Goal: Information Seeking & Learning: Learn about a topic

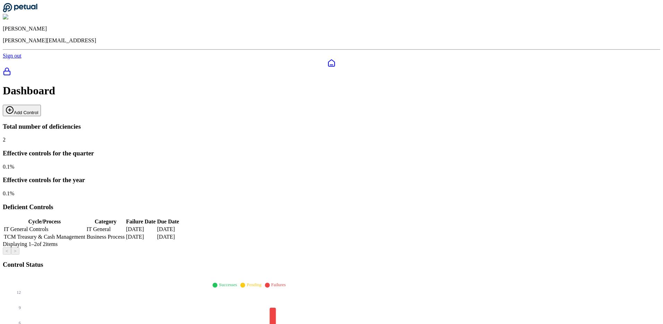
scroll to position [168, 0]
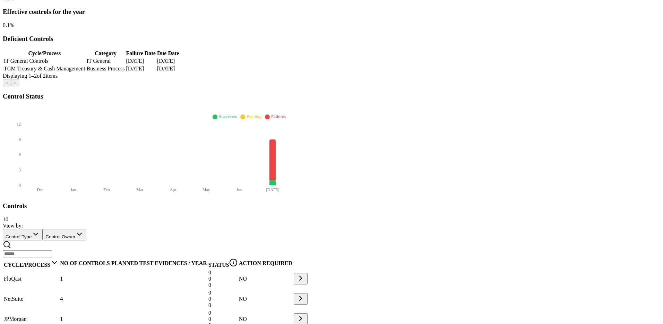
click at [59, 296] on div "NetSuite" at bounding box center [31, 299] width 55 height 6
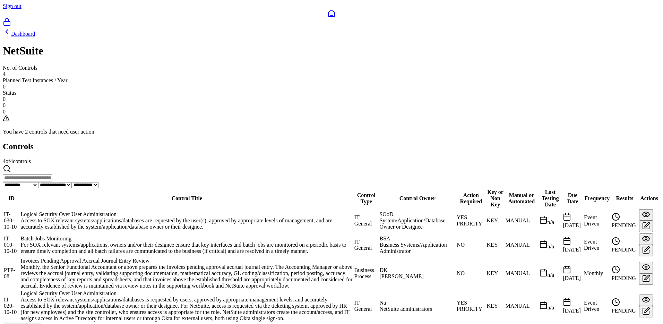
scroll to position [51, 0]
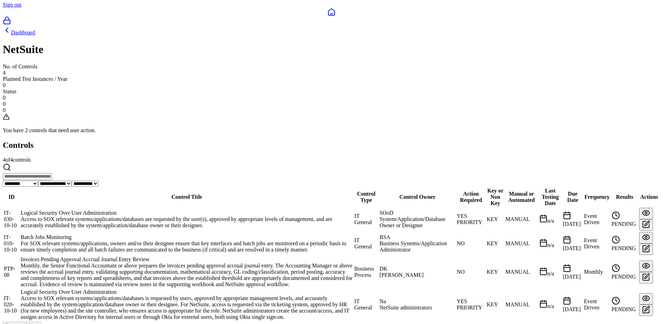
click at [20, 288] on td "IT-020-10-10" at bounding box center [11, 304] width 16 height 32
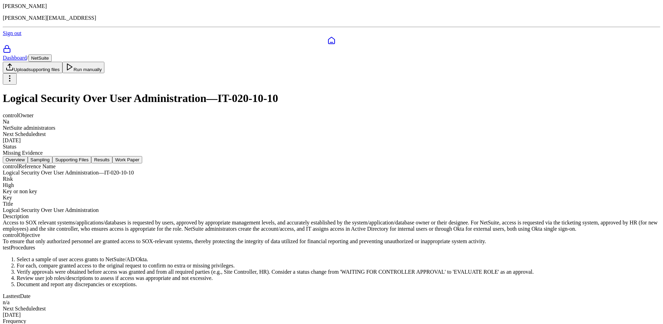
click at [53, 156] on button "Sampling" at bounding box center [40, 159] width 25 height 7
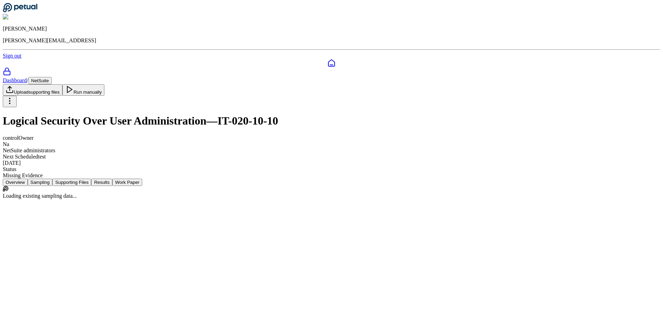
scroll to position [0, 0]
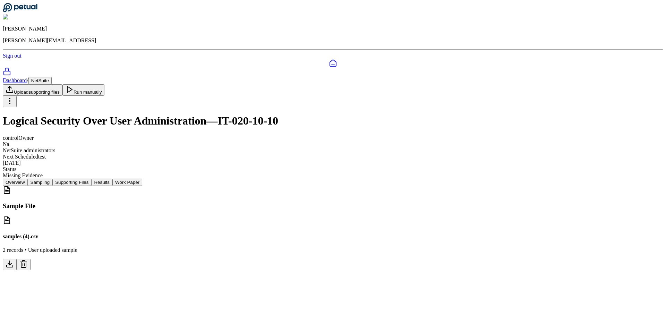
click at [225, 247] on p "2 records • User uploaded sample" at bounding box center [333, 250] width 660 height 6
click at [17, 259] on button at bounding box center [10, 264] width 14 height 11
click at [266, 179] on nav "Overview Sampling Supporting Files Results Work Paper" at bounding box center [333, 182] width 660 height 7
click at [112, 179] on button "Results" at bounding box center [101, 182] width 21 height 7
click at [266, 179] on nav "Overview Sampling Supporting Files Results Work Paper" at bounding box center [333, 182] width 660 height 7
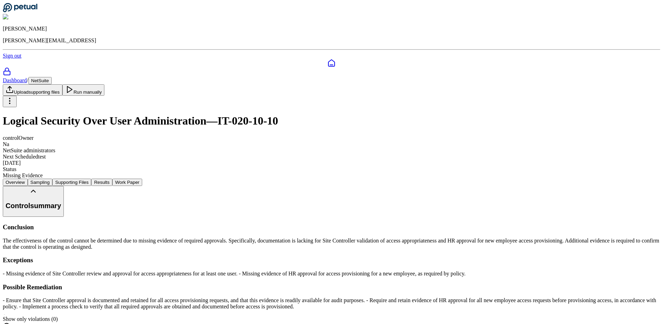
click at [91, 179] on button "Supporting Files" at bounding box center [71, 182] width 39 height 7
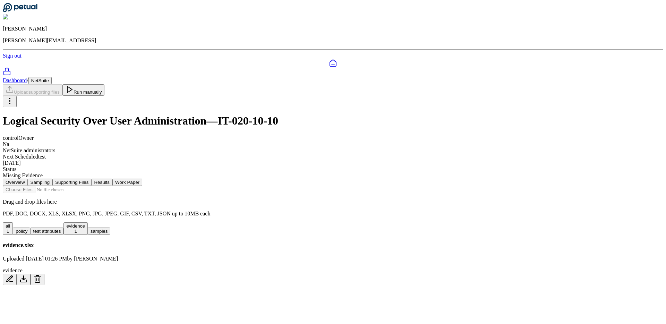
click at [294, 222] on div "all 1 policy test attributes evidence 1 samples" at bounding box center [333, 228] width 660 height 12
click at [87, 222] on button "evidence 1" at bounding box center [75, 228] width 24 height 12
click at [63, 227] on button "test attributes" at bounding box center [46, 230] width 33 height 7
click at [87, 222] on button "evidence 1" at bounding box center [75, 228] width 24 height 12
click at [111, 227] on button "samples" at bounding box center [99, 230] width 23 height 7
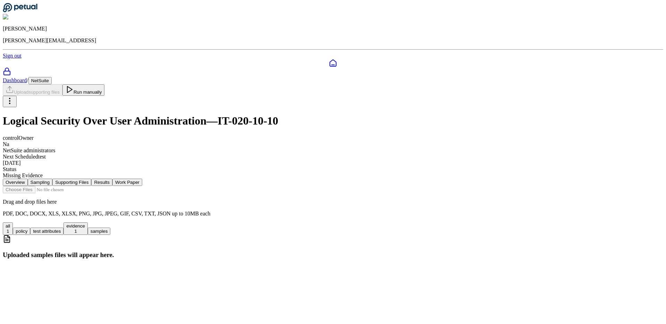
click at [329, 252] on div "Uploaded samples files will appear here." at bounding box center [333, 247] width 660 height 24
click at [223, 222] on div "all 1 policy test attributes evidence 1 samples" at bounding box center [333, 228] width 660 height 12
click at [63, 227] on button "test attributes" at bounding box center [46, 230] width 33 height 7
click at [244, 222] on div "all 1 policy test attributes evidence 1 samples" at bounding box center [333, 228] width 660 height 12
click at [112, 179] on button "Results" at bounding box center [101, 182] width 21 height 7
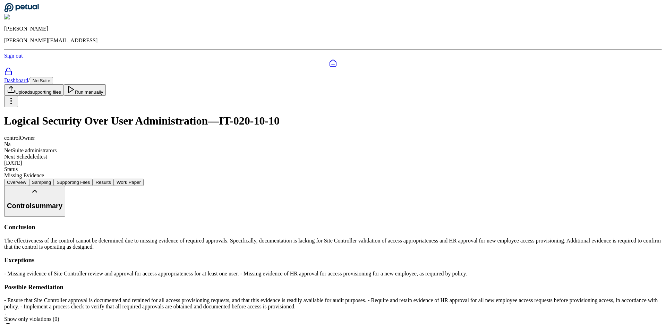
scroll to position [75, 0]
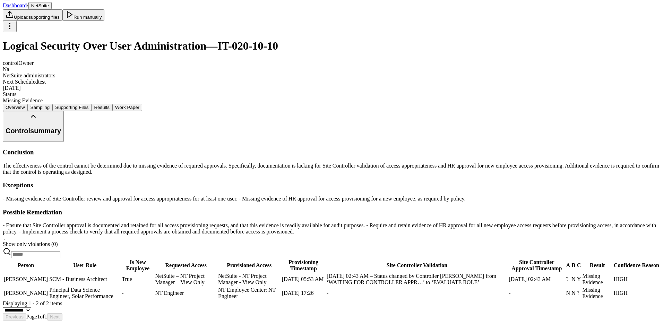
click at [121, 286] on td "Principal Data Science Engineer, Solar Performance" at bounding box center [85, 292] width 72 height 13
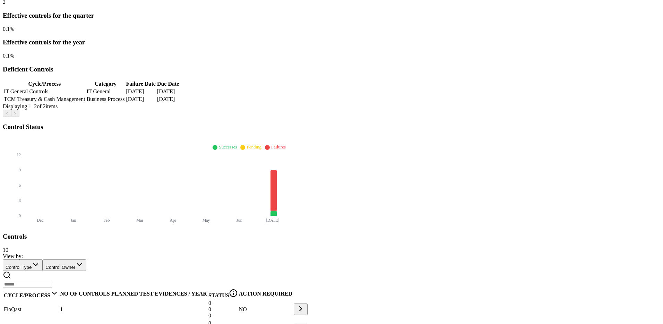
scroll to position [168, 0]
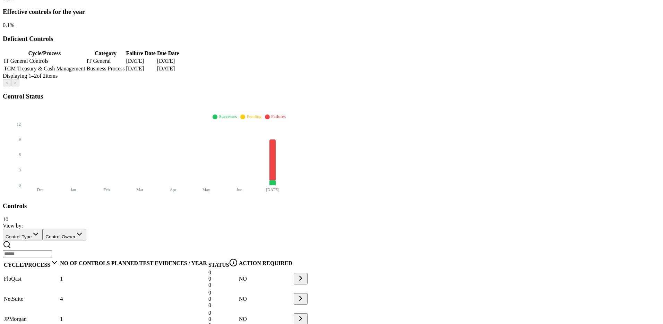
click at [59, 296] on div "NetSuite" at bounding box center [31, 299] width 55 height 6
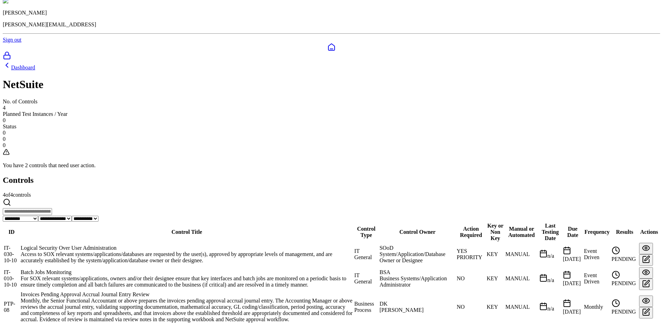
scroll to position [51, 0]
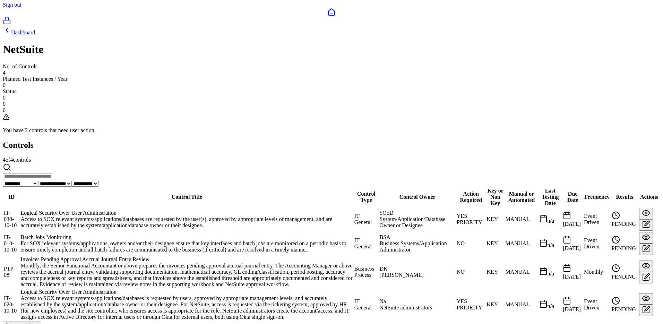
click at [209, 289] on div "Logical Security Over User Administration" at bounding box center [187, 292] width 332 height 6
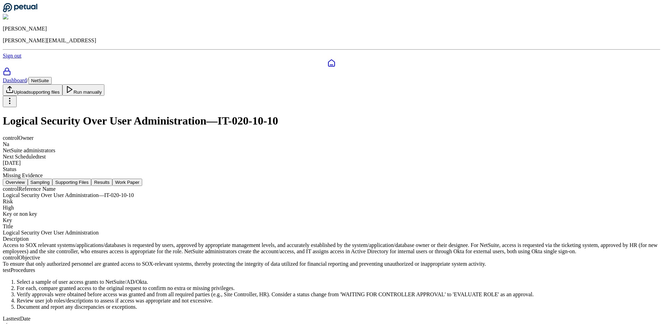
click at [91, 179] on button "Supporting Files" at bounding box center [71, 182] width 39 height 7
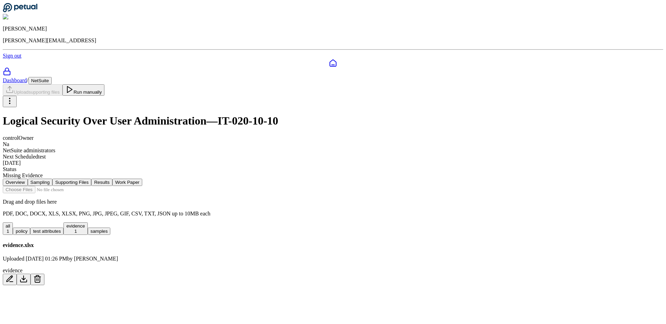
click at [53, 179] on button "Sampling" at bounding box center [40, 182] width 25 height 7
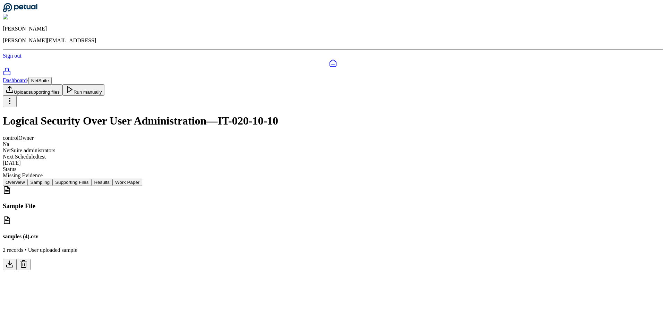
click at [91, 179] on button "Supporting Files" at bounding box center [71, 182] width 39 height 7
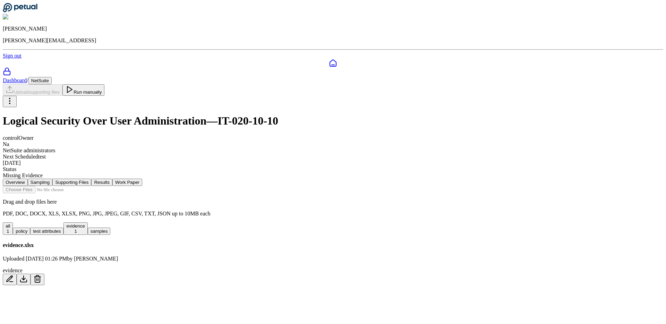
click at [254, 222] on div "all 1 policy test attributes evidence 1 samples" at bounding box center [333, 228] width 660 height 12
click at [87, 222] on button "evidence 1" at bounding box center [75, 228] width 24 height 12
click at [112, 179] on button "Results" at bounding box center [101, 182] width 21 height 7
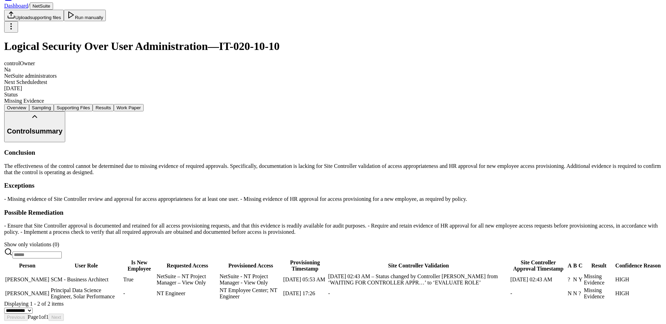
scroll to position [75, 0]
click at [121, 272] on td "SCM - Business Architect" at bounding box center [85, 278] width 72 height 13
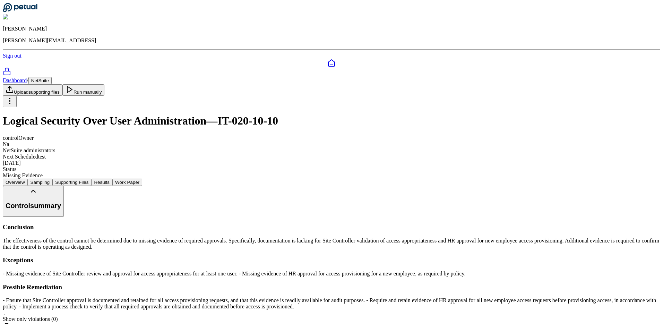
drag, startPoint x: 514, startPoint y: 31, endPoint x: 517, endPoint y: 37, distance: 6.4
click at [515, 77] on div "Dashboard / NetSuite Upload supporting files Run manually" at bounding box center [331, 92] width 657 height 30
click at [105, 84] on button "Run manually" at bounding box center [83, 89] width 42 height 11
click at [91, 179] on button "Supporting Files" at bounding box center [71, 182] width 39 height 7
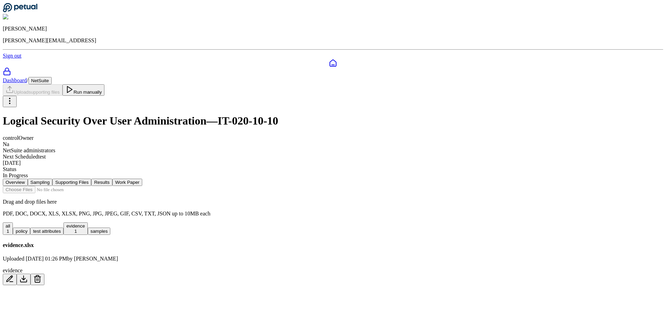
click at [53, 179] on button "Sampling" at bounding box center [40, 182] width 25 height 7
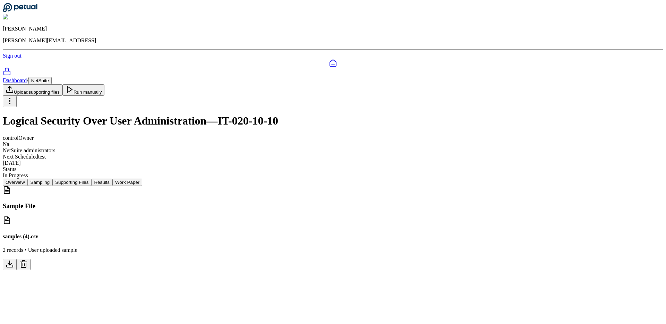
click at [91, 179] on button "Supporting Files" at bounding box center [71, 182] width 39 height 7
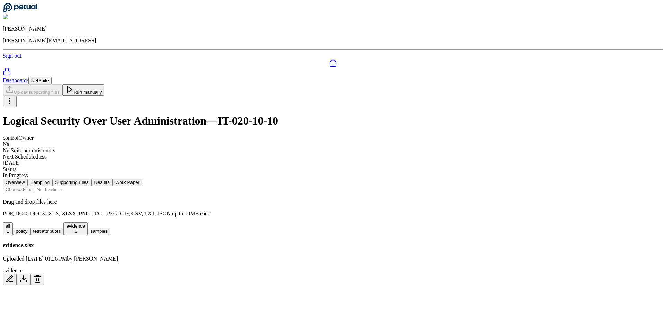
click at [87, 222] on button "evidence 1" at bounding box center [75, 228] width 24 height 12
click at [112, 179] on button "Results" at bounding box center [101, 182] width 21 height 7
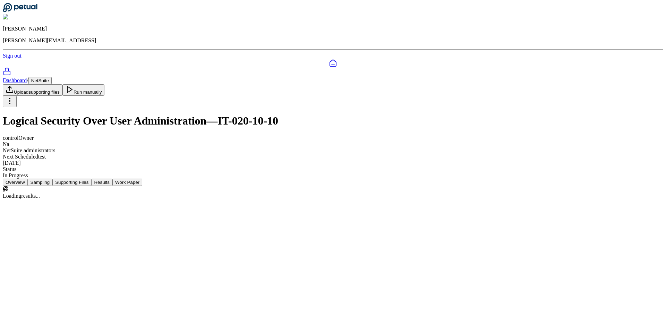
click at [142, 179] on button "Work Paper" at bounding box center [127, 182] width 30 height 7
click at [91, 179] on button "Supporting Files" at bounding box center [71, 182] width 39 height 7
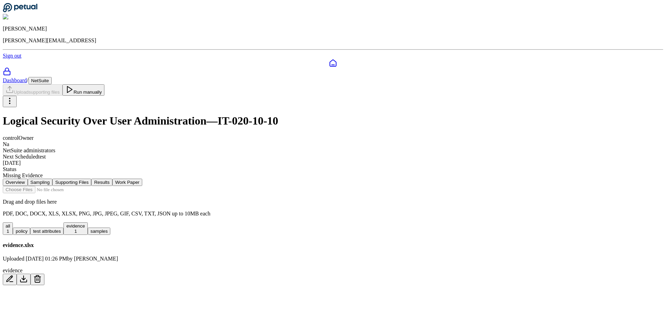
click at [261, 251] on div "evidence.xlsx Uploaded Aug 20, 2025, 01:26 PM by Eliot Walker evidence" at bounding box center [333, 263] width 660 height 43
click at [259, 249] on div "evidence.xlsx Uploaded Aug 20, 2025, 01:26 PM by Eliot Walker evidence" at bounding box center [333, 263] width 660 height 43
click at [259, 245] on div "evidence.xlsx Uploaded Aug 20, 2025, 01:26 PM by Eliot Walker evidence" at bounding box center [333, 263] width 660 height 43
click at [259, 242] on div "evidence.xlsx Uploaded Aug 20, 2025, 01:26 PM by Eliot Walker evidence" at bounding box center [333, 263] width 660 height 43
click at [196, 242] on h4 "evidence.xlsx" at bounding box center [333, 245] width 660 height 6
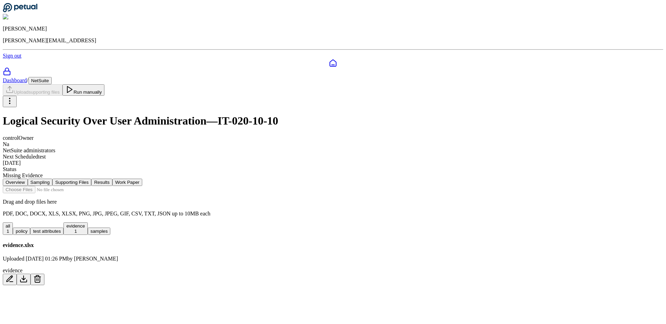
click at [63, 227] on button "test attributes" at bounding box center [46, 230] width 33 height 7
click at [87, 222] on button "evidence 1" at bounding box center [75, 228] width 24 height 12
click at [112, 179] on button "Results" at bounding box center [101, 182] width 21 height 7
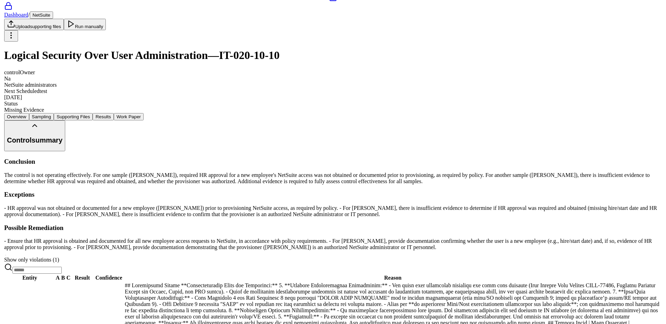
scroll to position [87, 0]
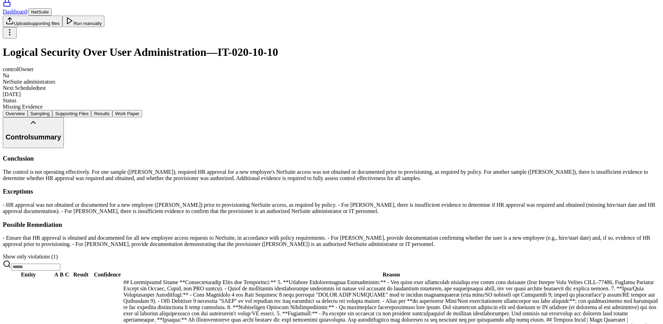
scroll to position [29, 0]
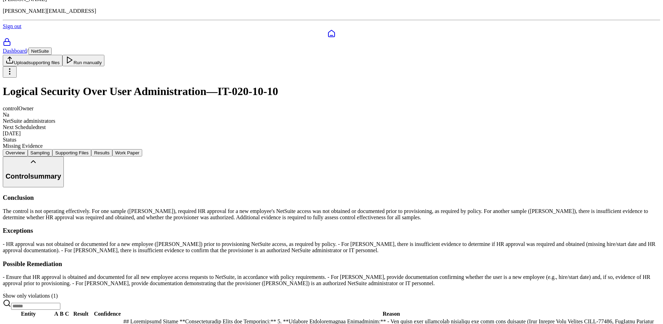
click at [142, 149] on button "Work Paper" at bounding box center [127, 152] width 30 height 7
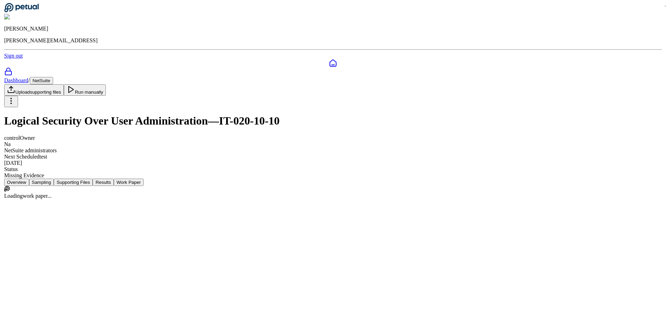
scroll to position [0, 0]
click at [342, 193] on link "View work paper" at bounding box center [333, 204] width 660 height 23
click at [112, 216] on main "Dashboard / NetSuite Upload supporting files Run manually Logical Security Over…" at bounding box center [333, 146] width 660 height 139
click at [27, 77] on link "Dashboard" at bounding box center [15, 80] width 24 height 6
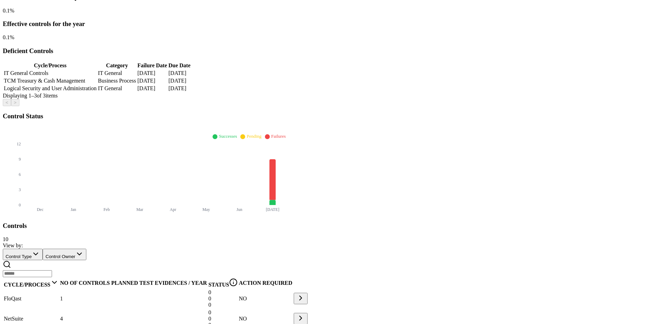
scroll to position [168, 0]
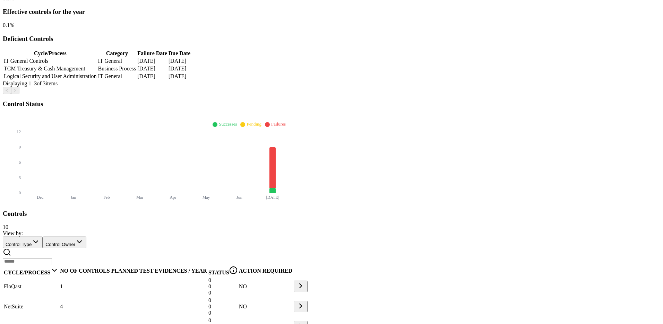
click at [59, 323] on div "JPMorgan" at bounding box center [31, 326] width 55 height 6
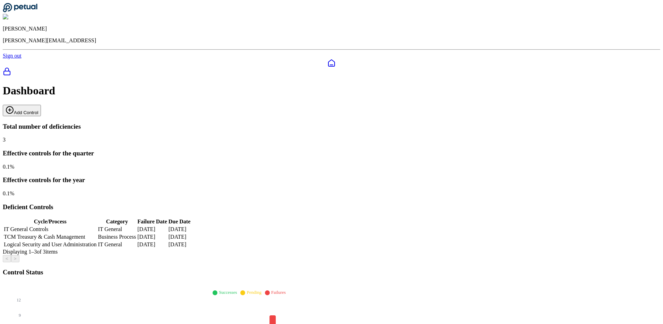
scroll to position [168, 0]
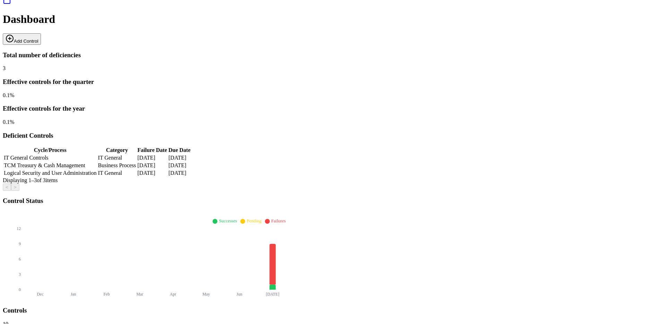
scroll to position [168, 0]
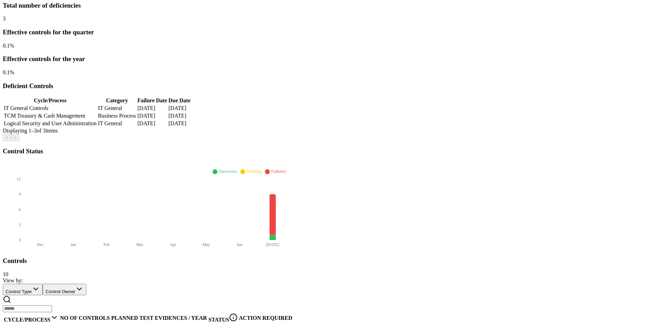
scroll to position [168, 0]
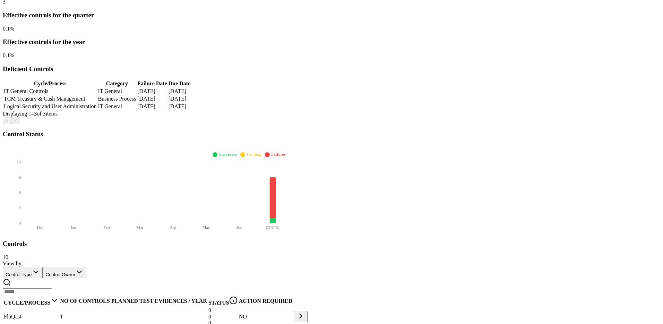
scroll to position [168, 0]
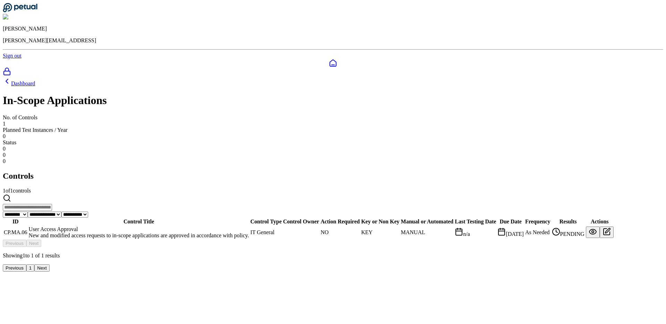
click at [28, 226] on td "CP.MA.06" at bounding box center [15, 232] width 24 height 13
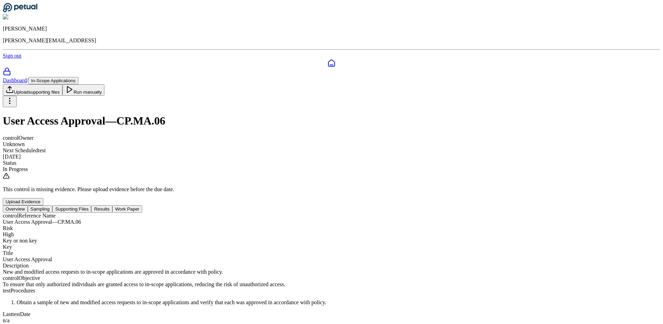
click at [176, 213] on div "control Reference Name User Access Approval — CP.MA.06 Risk High Key or non key…" at bounding box center [331, 287] width 657 height 148
click at [53, 205] on button "Sampling" at bounding box center [40, 208] width 25 height 7
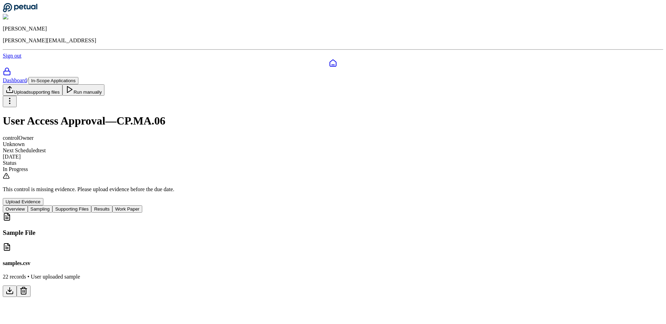
click at [91, 205] on button "Supporting Files" at bounding box center [71, 208] width 39 height 7
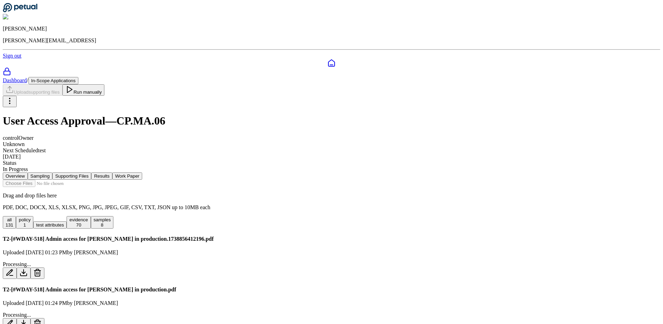
click at [327, 59] on icon at bounding box center [331, 63] width 8 height 8
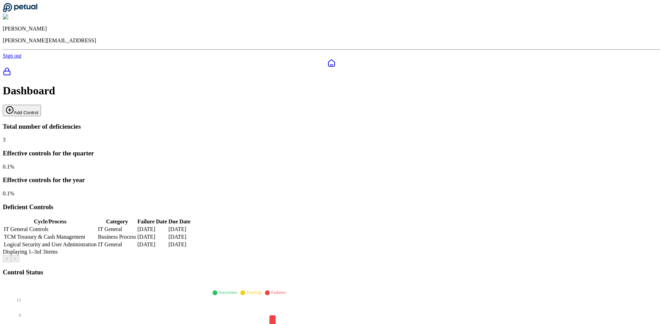
scroll to position [168, 0]
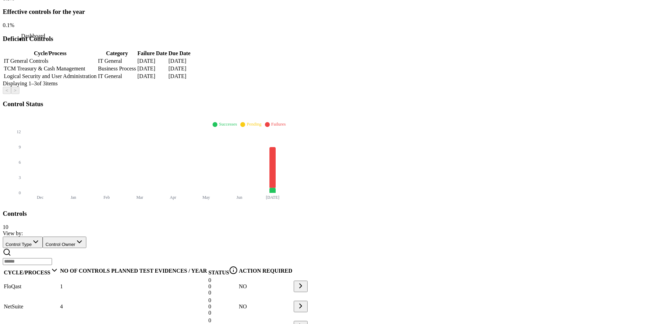
click at [59, 297] on td "NetSuite" at bounding box center [30, 306] width 55 height 19
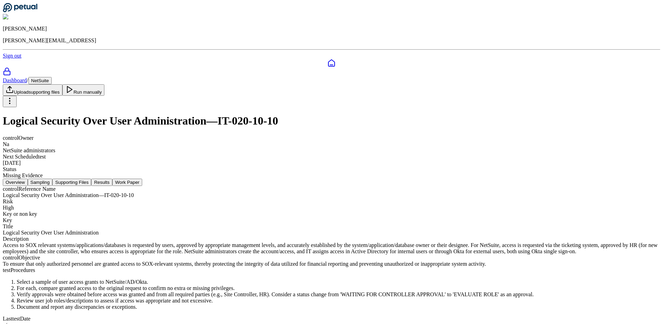
click at [91, 179] on button "Supporting Files" at bounding box center [71, 182] width 39 height 7
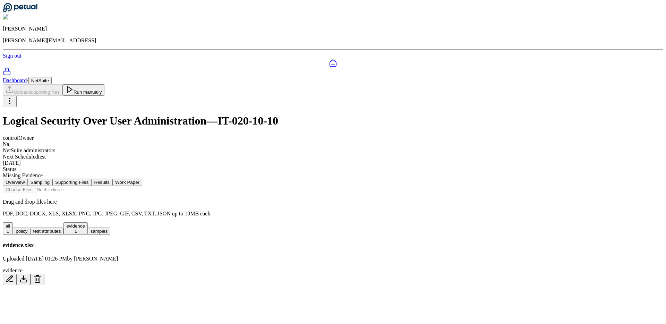
click at [15, 59] on div at bounding box center [333, 63] width 660 height 8
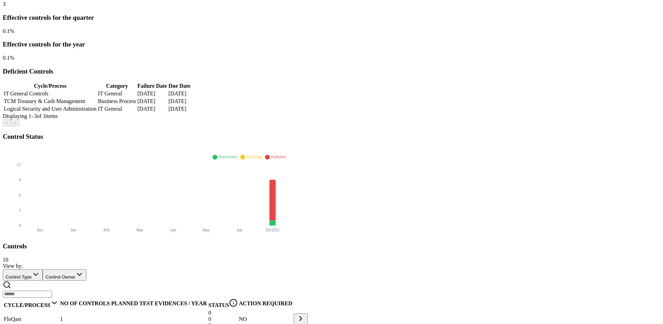
scroll to position [168, 0]
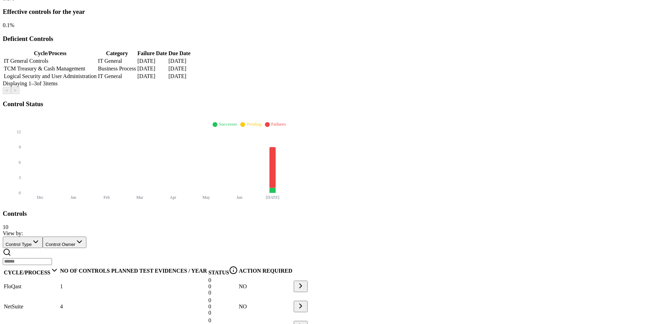
click at [59, 277] on td "FloQast" at bounding box center [30, 286] width 55 height 19
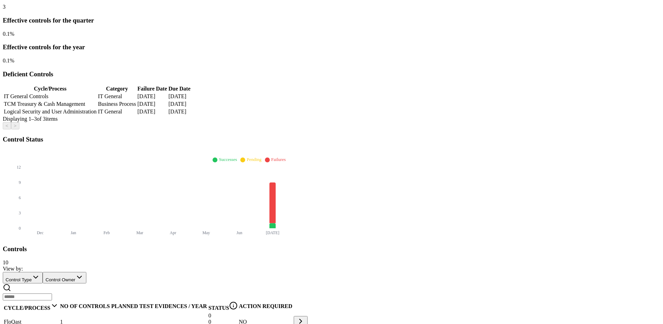
scroll to position [168, 0]
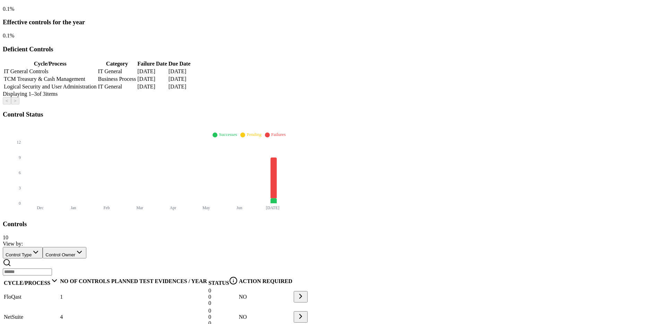
scroll to position [168, 0]
